Goal: Information Seeking & Learning: Find specific fact

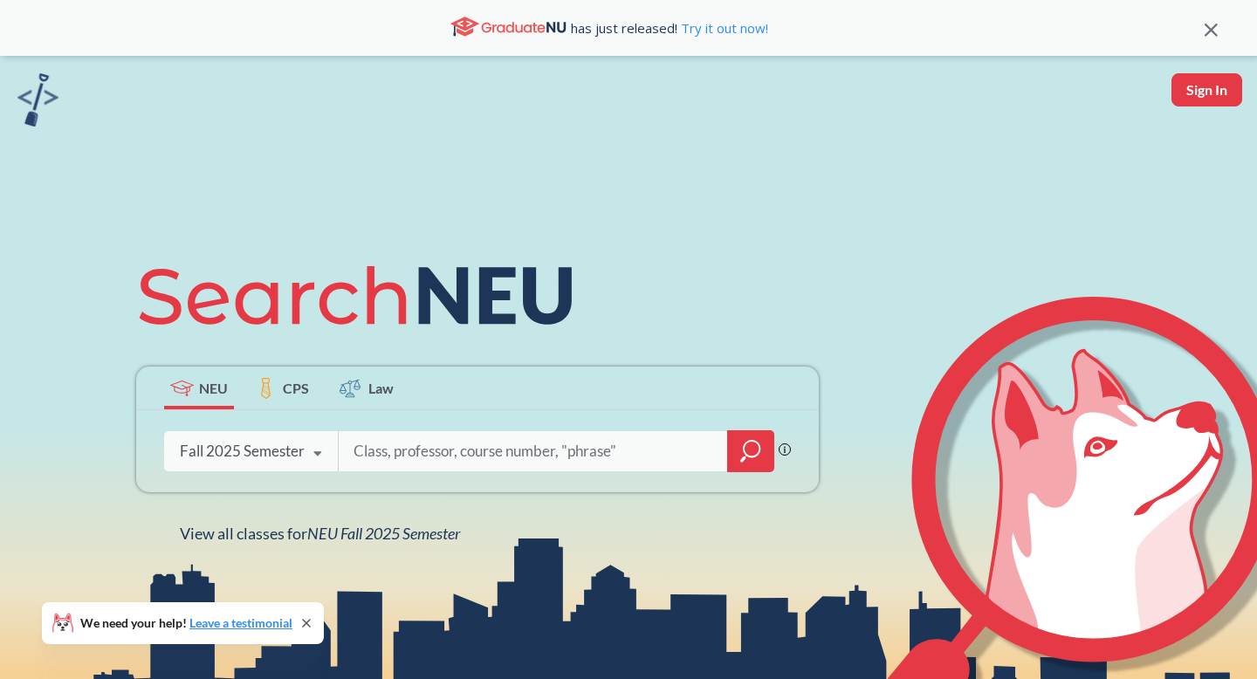
click at [551, 430] on div "Phrase search guarantees the exact search appears in the results. Ex. If you wa…" at bounding box center [477, 451] width 682 height 82
click at [549, 440] on input "search" at bounding box center [533, 451] width 363 height 37
paste input "DS 5230"
type input "DS 5230"
click at [730, 450] on div at bounding box center [750, 451] width 47 height 42
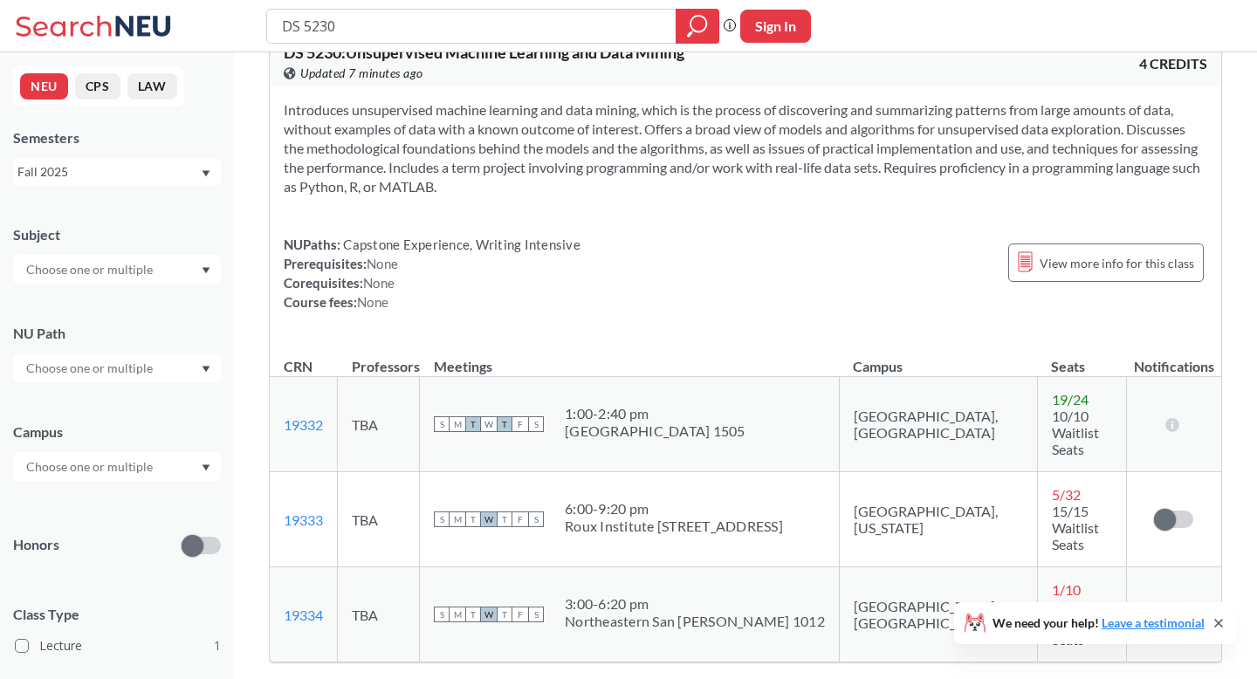
scroll to position [44, 0]
click at [314, 510] on link "19333" at bounding box center [303, 518] width 39 height 17
click at [515, 48] on div "DS 5230 Phrase search guarantees the exact search appears in the results. Ex. I…" at bounding box center [628, 26] width 1257 height 52
click at [515, 31] on input "DS 5230" at bounding box center [471, 26] width 383 height 30
paste input "CS 5097"
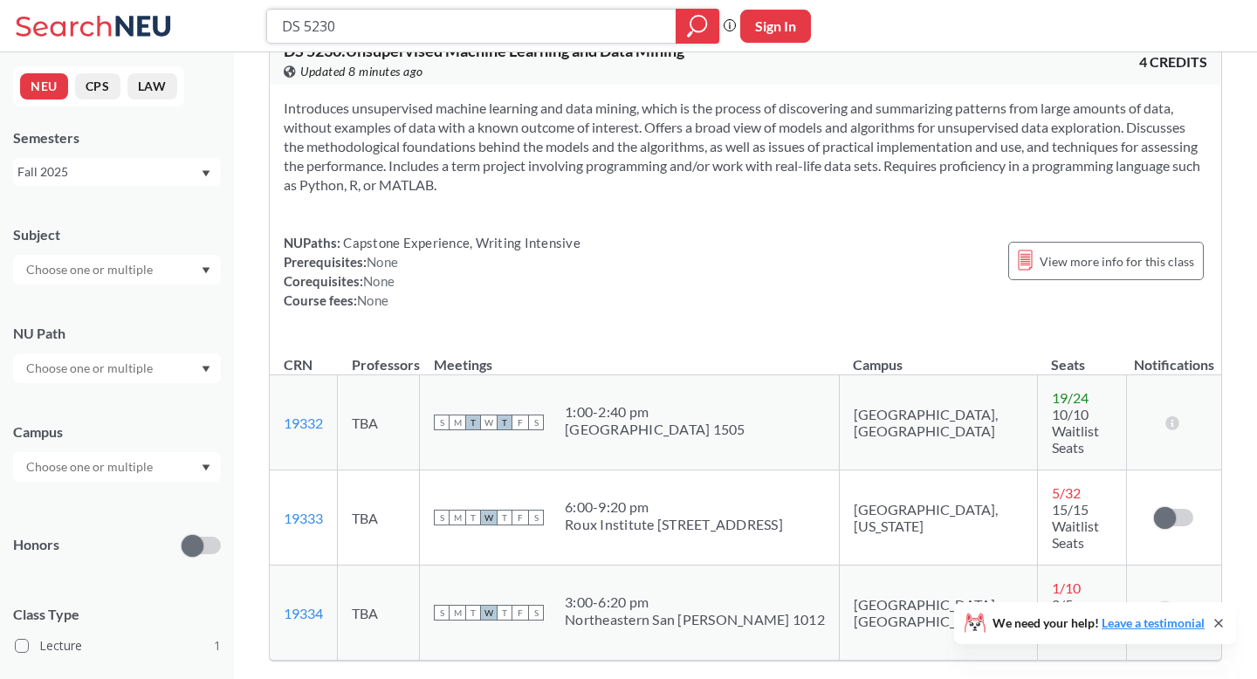
type input "CS 5097"
